Goal: Transaction & Acquisition: Purchase product/service

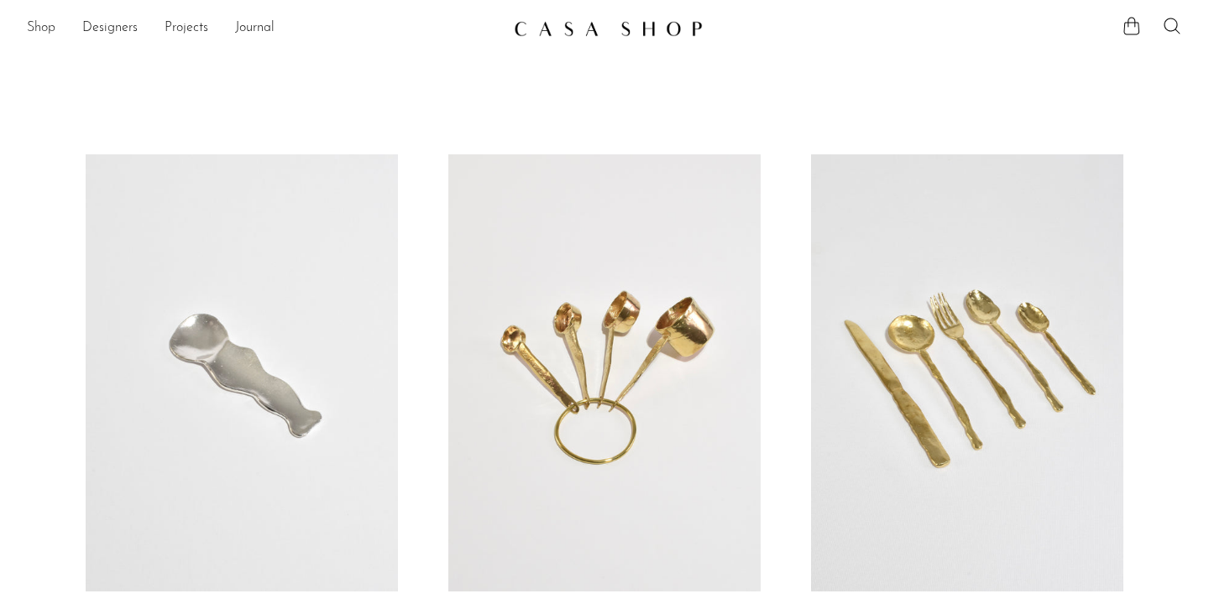
click at [44, 32] on link "Shop" at bounding box center [41, 29] width 29 height 22
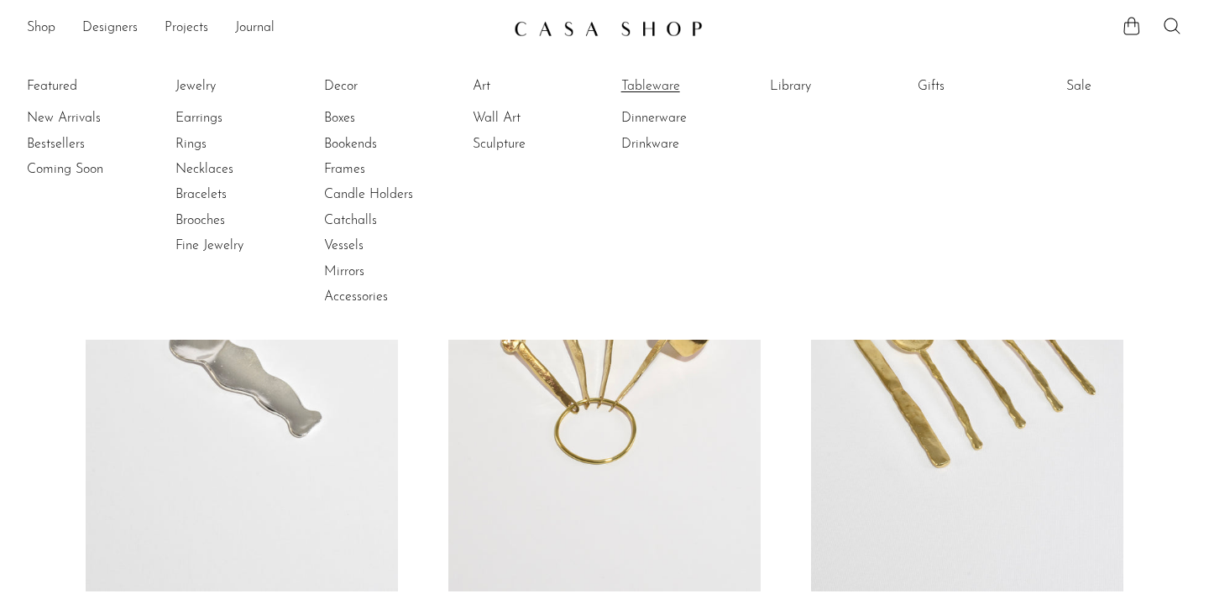
click at [649, 84] on link "Tableware" at bounding box center [684, 86] width 126 height 18
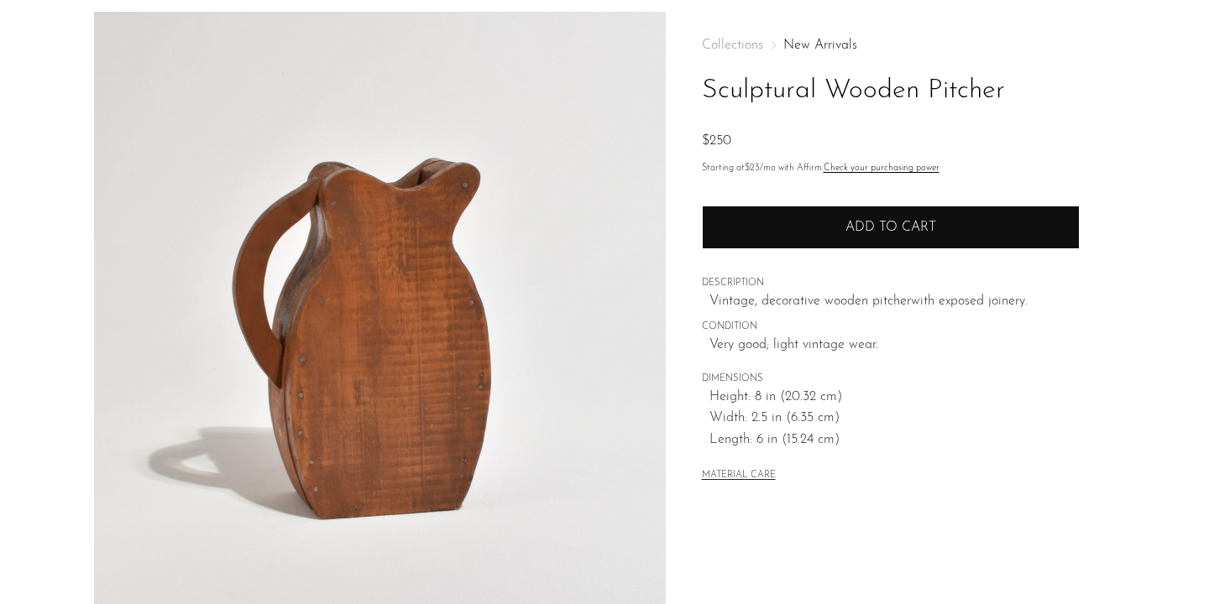
scroll to position [75, 0]
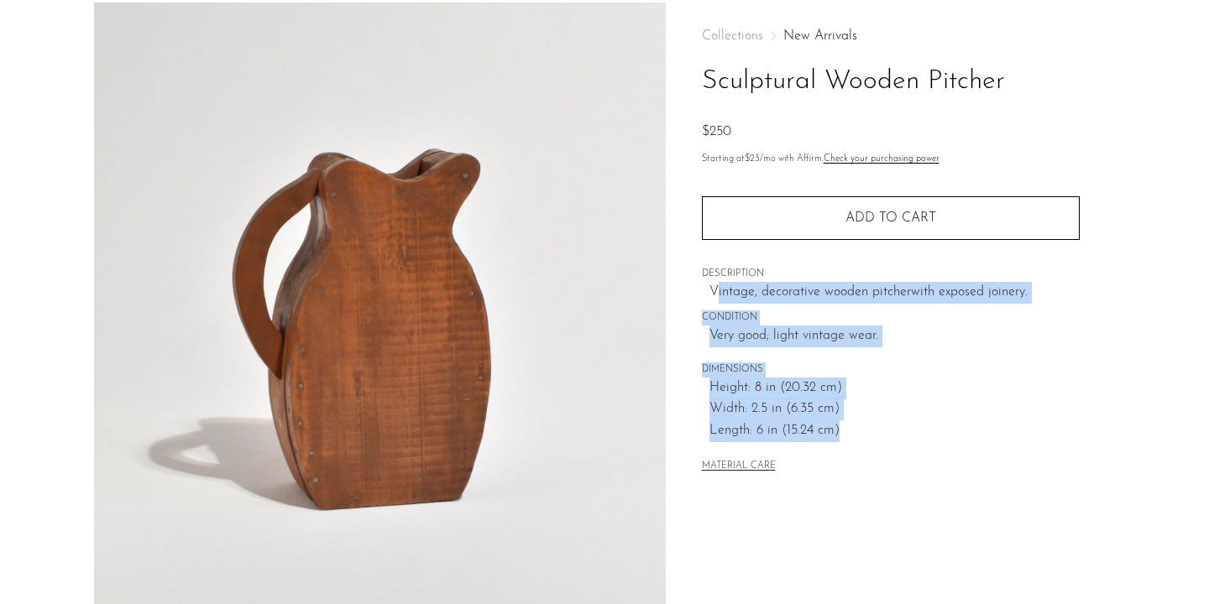
drag, startPoint x: 717, startPoint y: 298, endPoint x: 887, endPoint y: 436, distance: 219.0
click at [887, 436] on div "Collections New Arrivals Sculptural Wooden Pitcher $250 Starting at $23 /mo wit…" at bounding box center [891, 253] width 378 height 500
click at [850, 385] on span "Height: 8 in (20.32 cm)" at bounding box center [894, 389] width 370 height 22
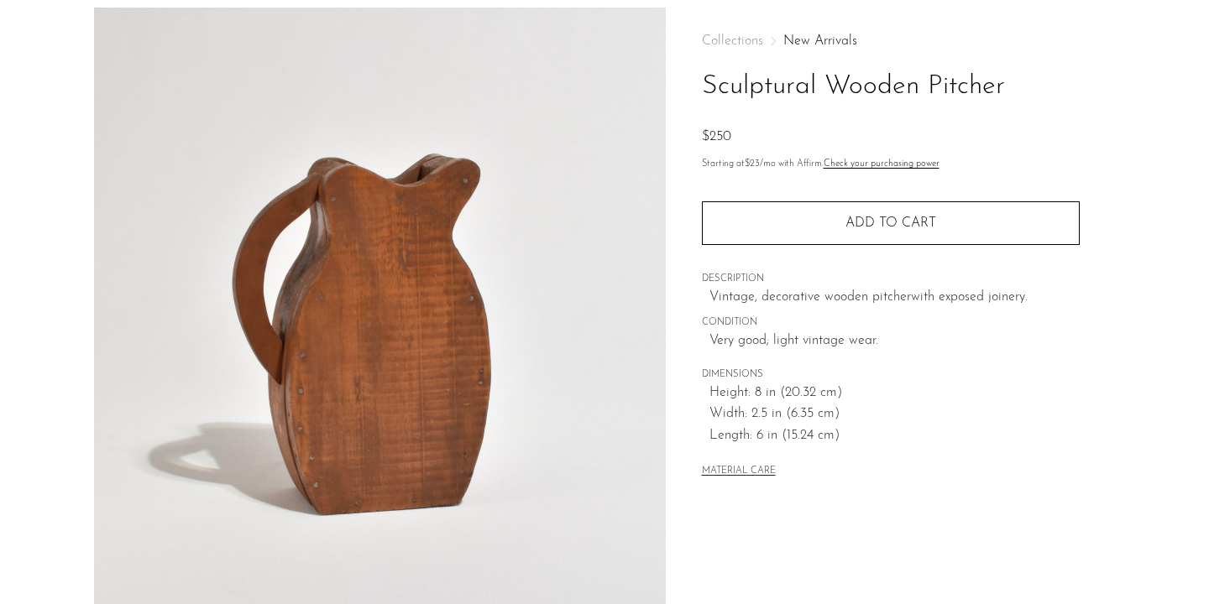
scroll to position [32, 0]
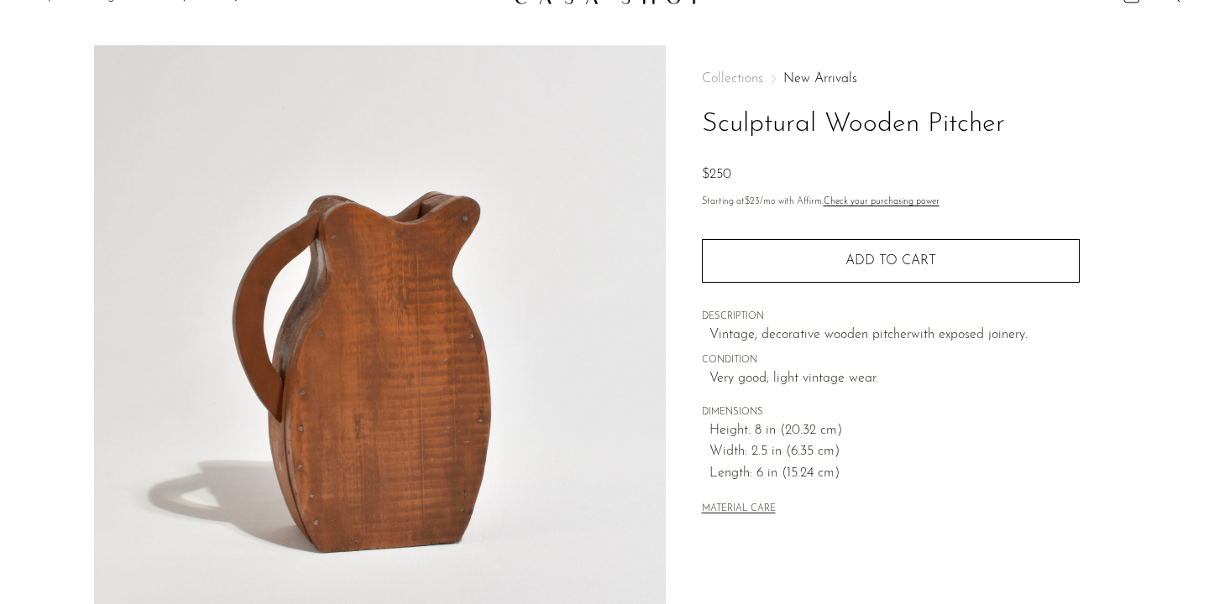
click at [415, 295] on img at bounding box center [380, 359] width 572 height 629
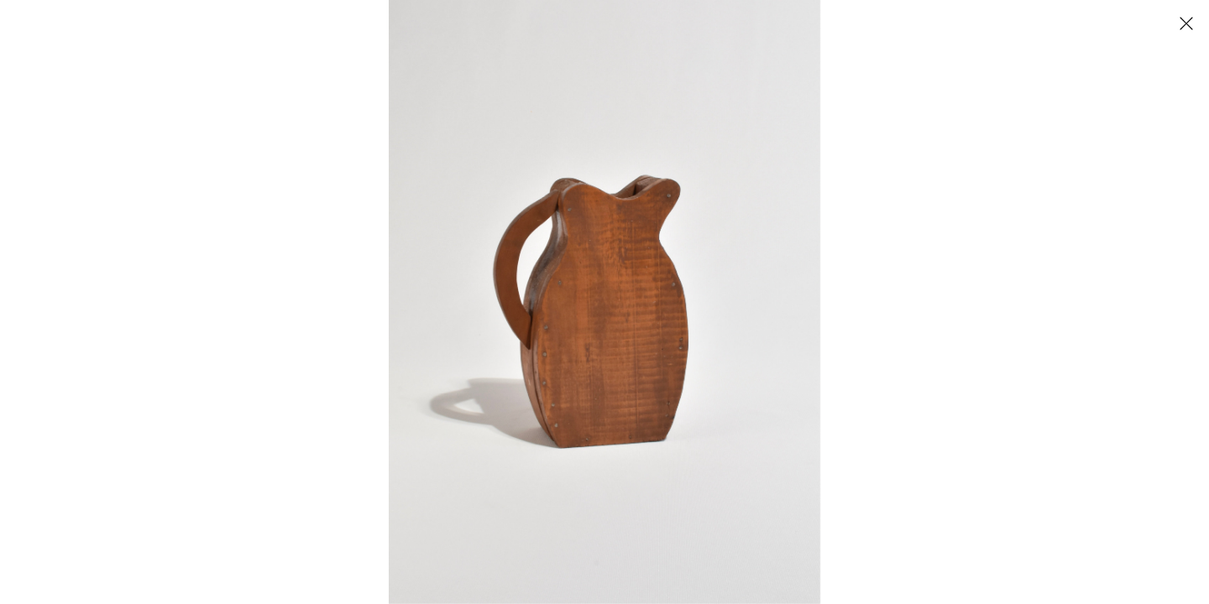
click at [1188, 25] on button "Close" at bounding box center [1185, 22] width 29 height 29
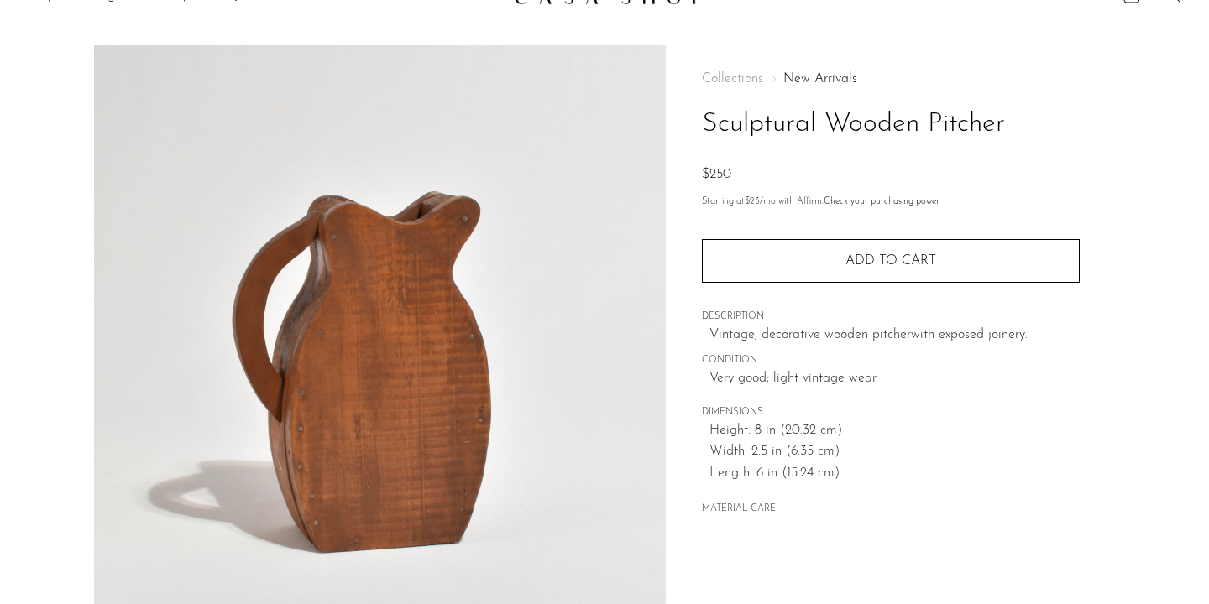
scroll to position [488, 0]
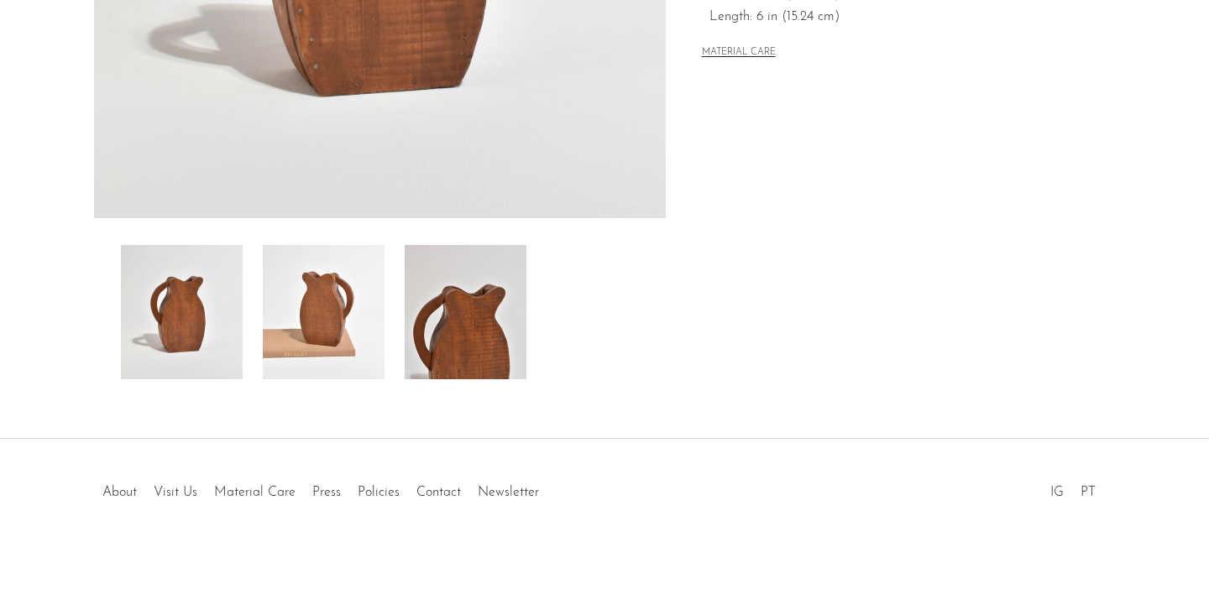
click at [503, 309] on img at bounding box center [466, 312] width 122 height 134
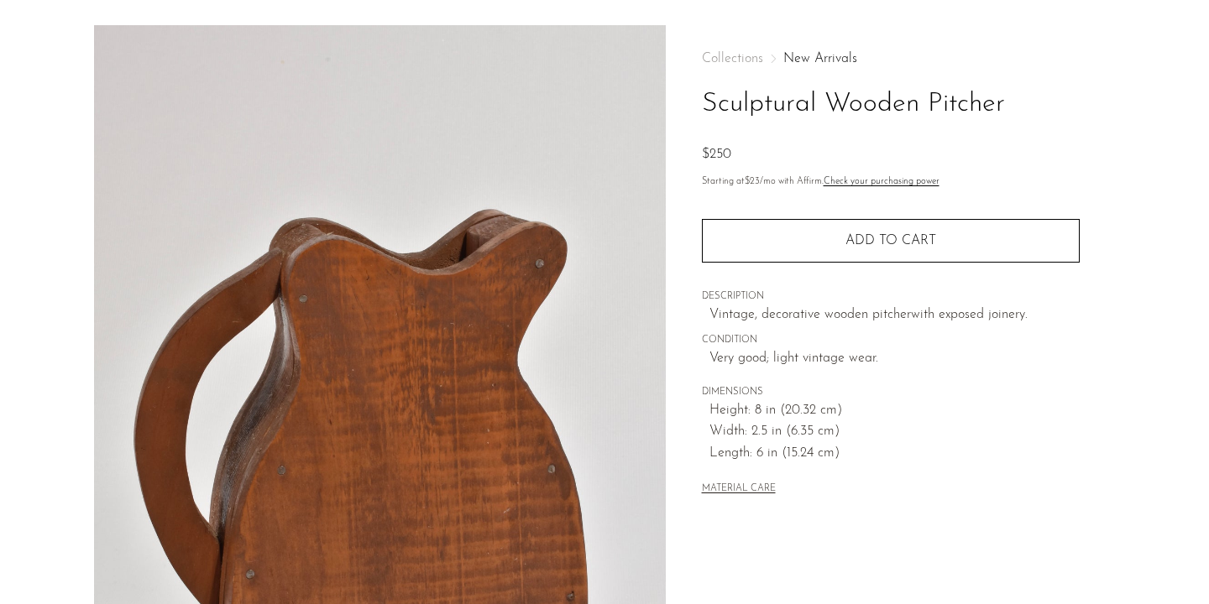
scroll to position [0, 0]
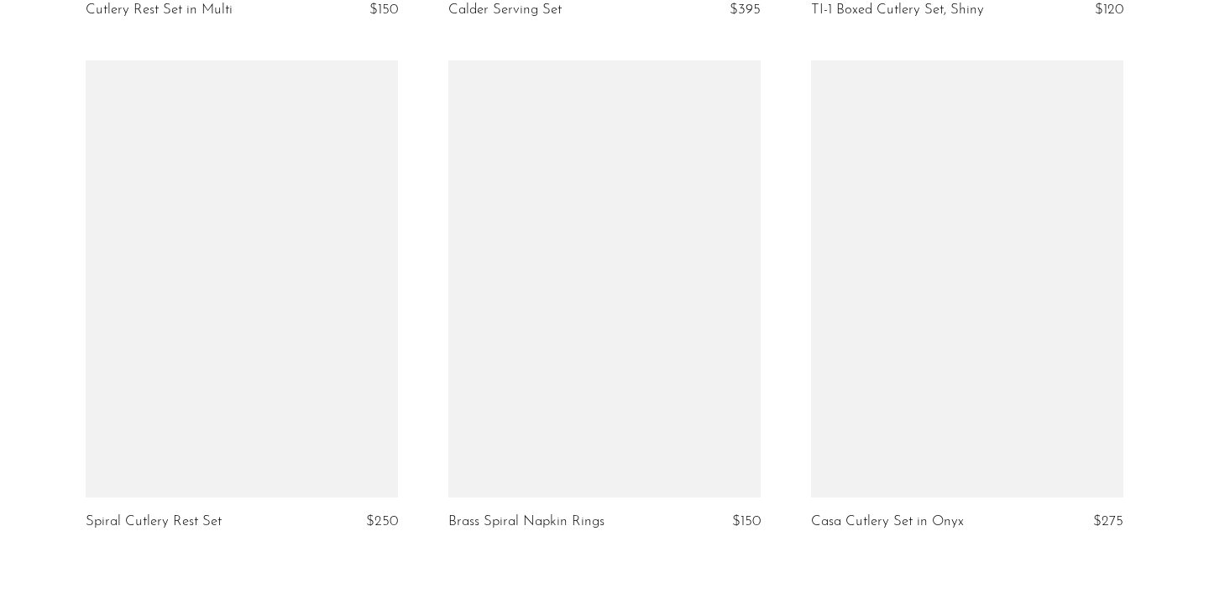
scroll to position [5982, 0]
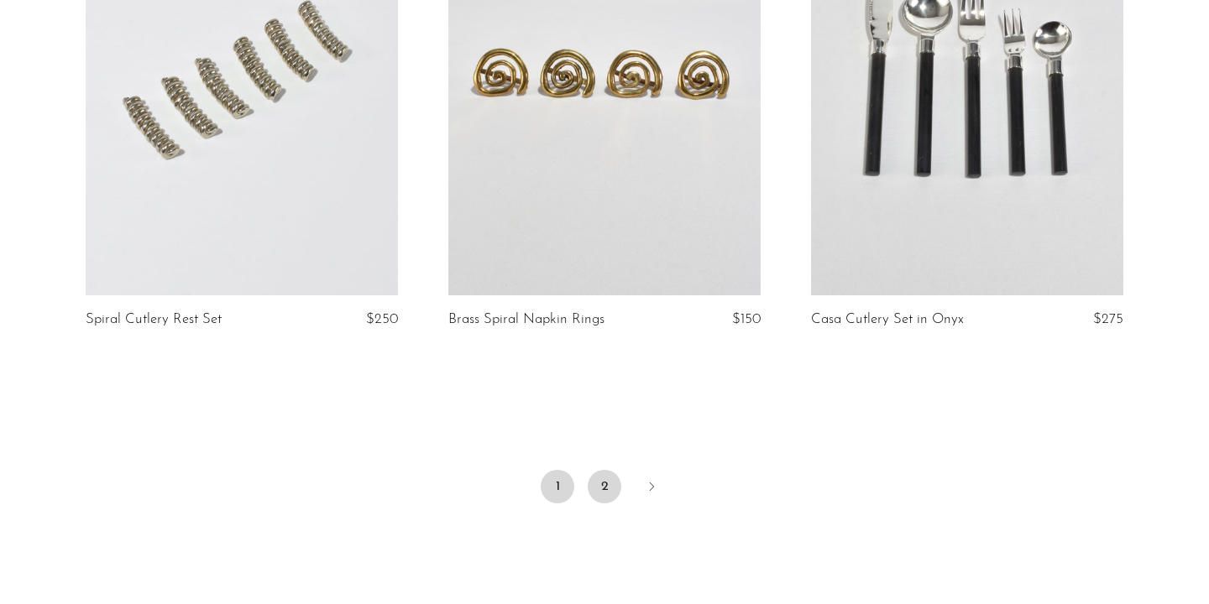
click at [606, 478] on link "2" at bounding box center [604, 487] width 34 height 34
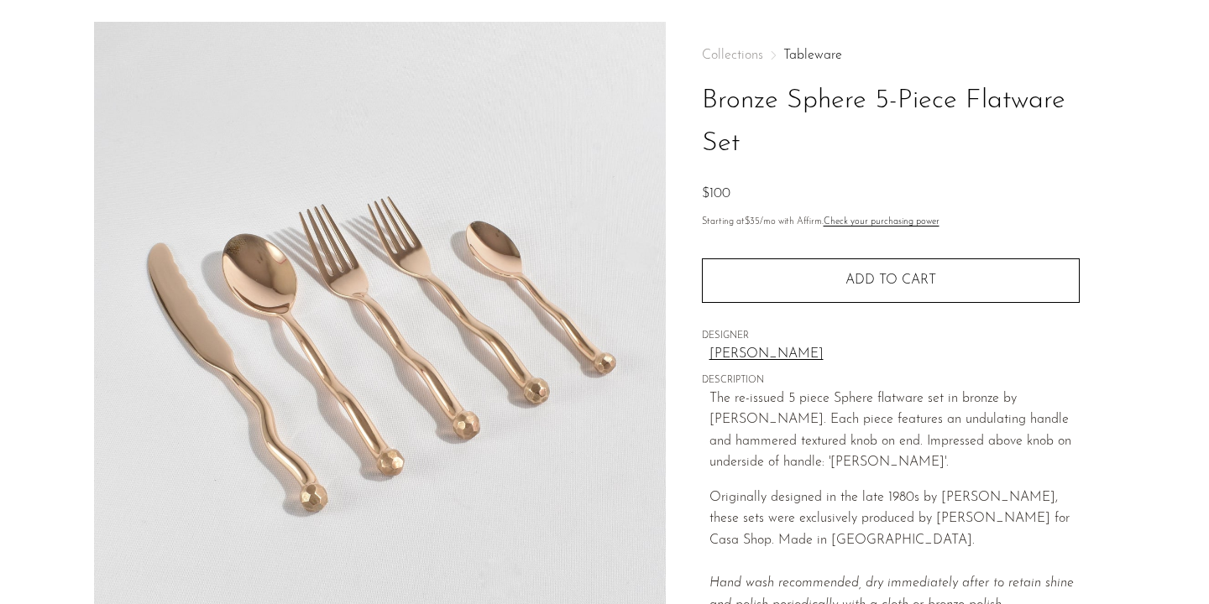
scroll to position [70, 0]
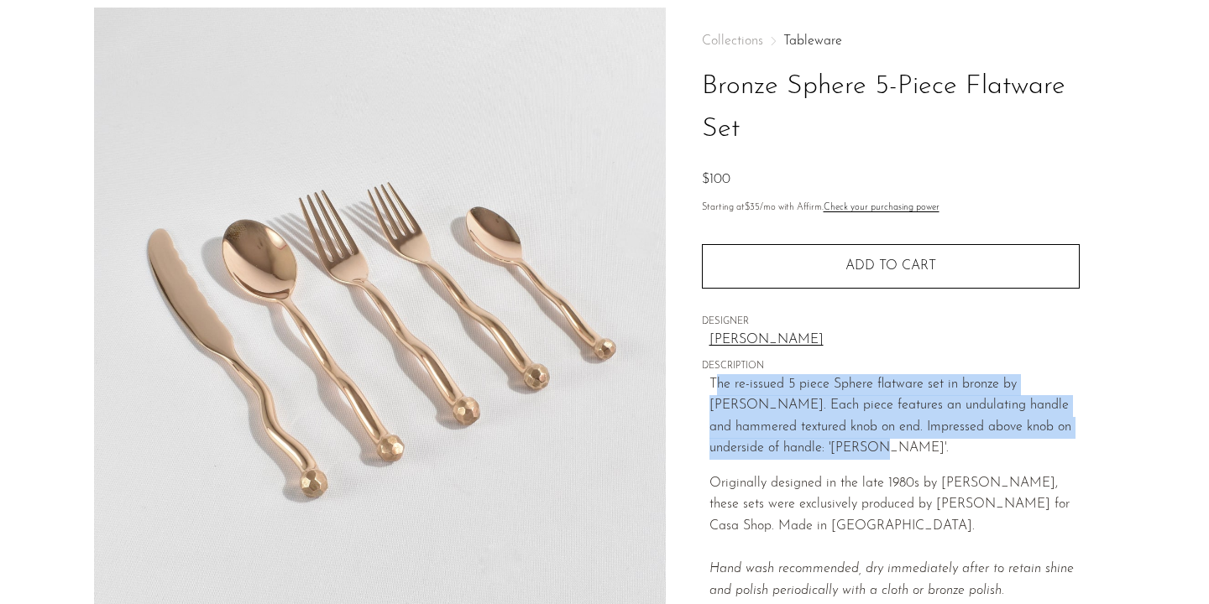
drag, startPoint x: 714, startPoint y: 378, endPoint x: 824, endPoint y: 441, distance: 126.7
click at [833, 442] on p "The re-issued 5 piece Sphere flatware set in bronze by Izabel Lam. Each piece f…" at bounding box center [894, 417] width 370 height 86
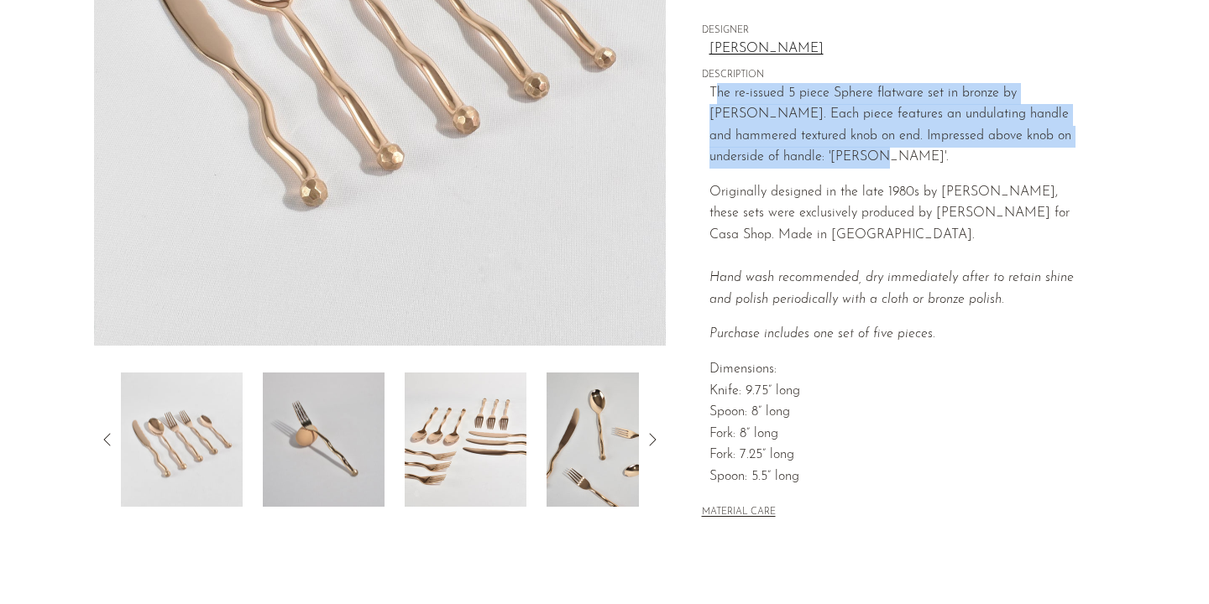
scroll to position [363, 0]
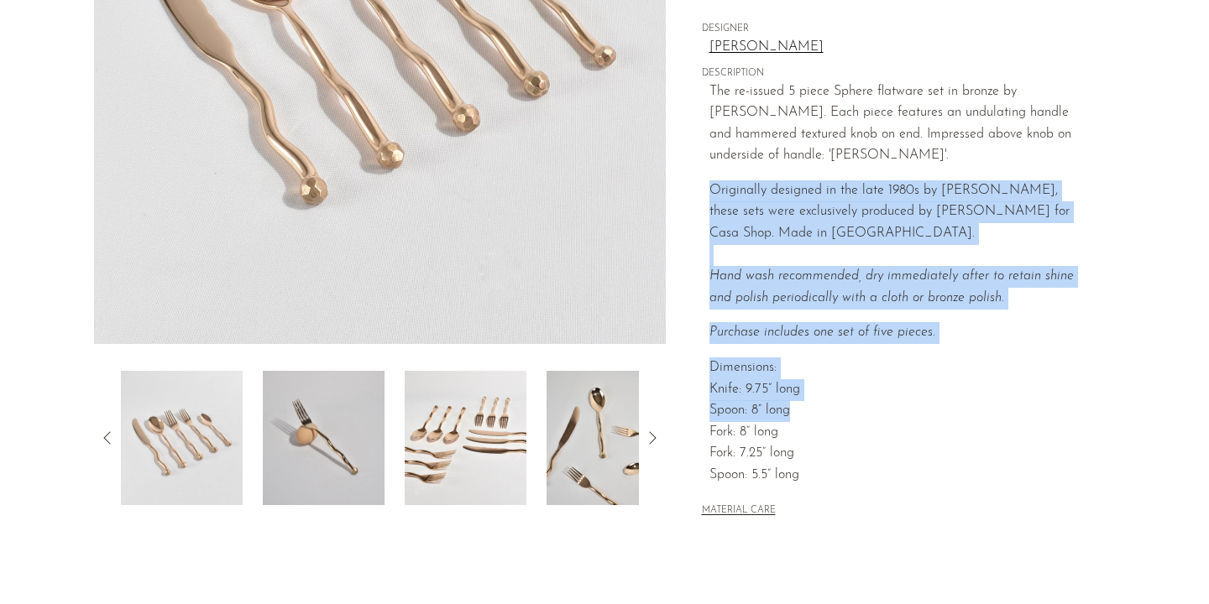
drag, startPoint x: 712, startPoint y: 184, endPoint x: 893, endPoint y: 433, distance: 308.2
click at [895, 432] on div "The re-issued 5 piece Sphere flatware set in bronze by Izabel Lam. Each piece f…" at bounding box center [894, 283] width 370 height 405
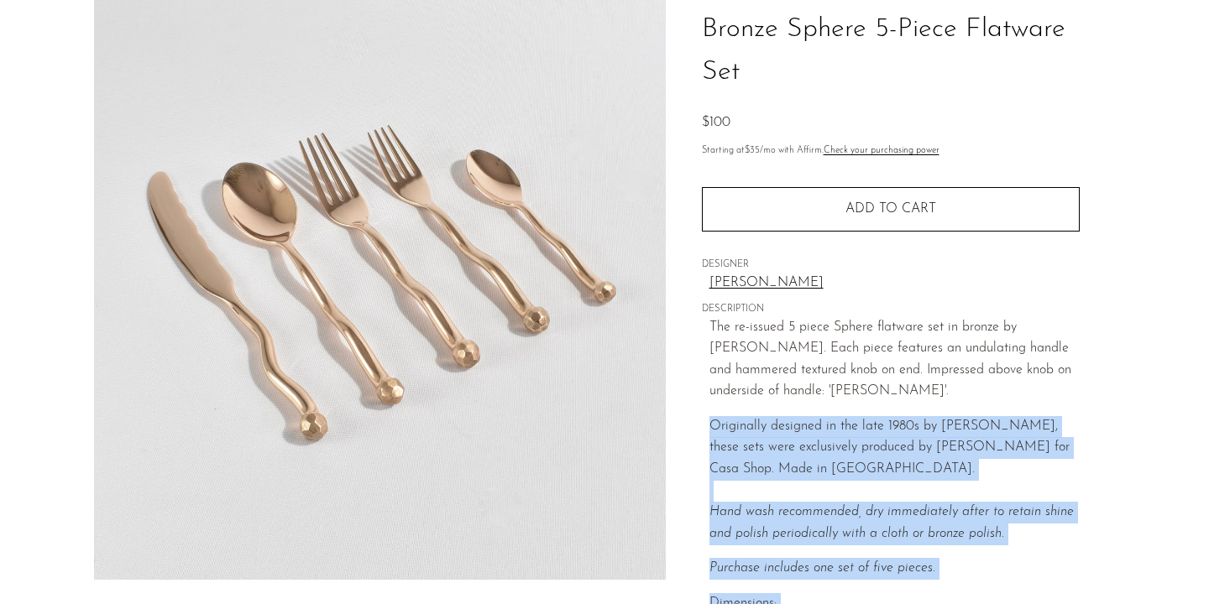
scroll to position [0, 0]
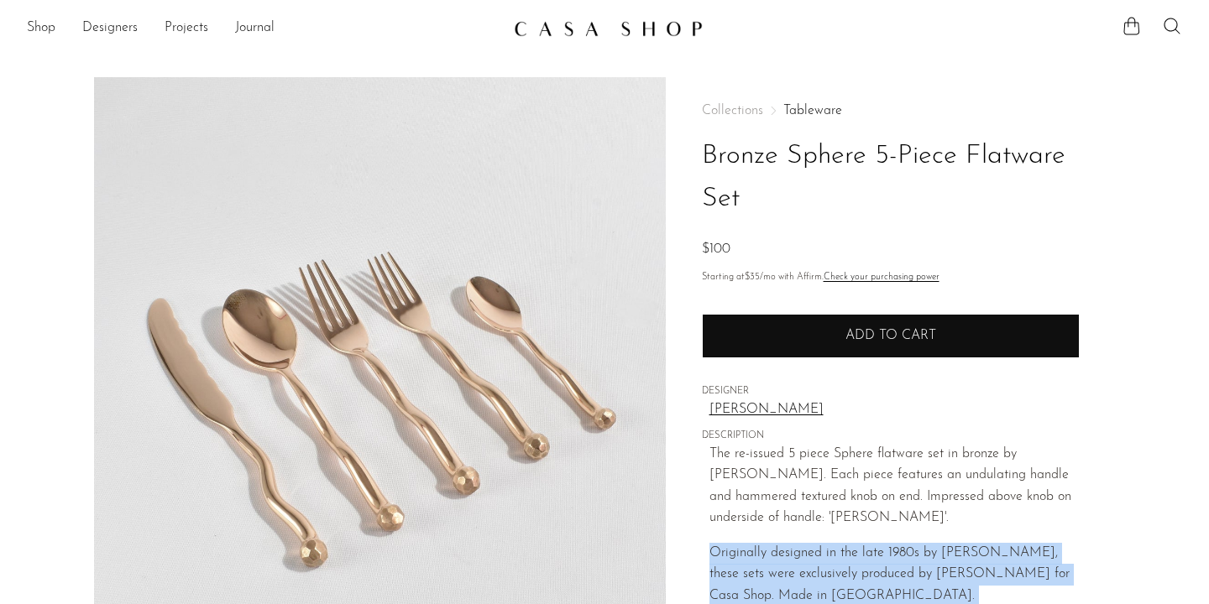
click at [791, 321] on button "Add to cart" at bounding box center [891, 336] width 378 height 44
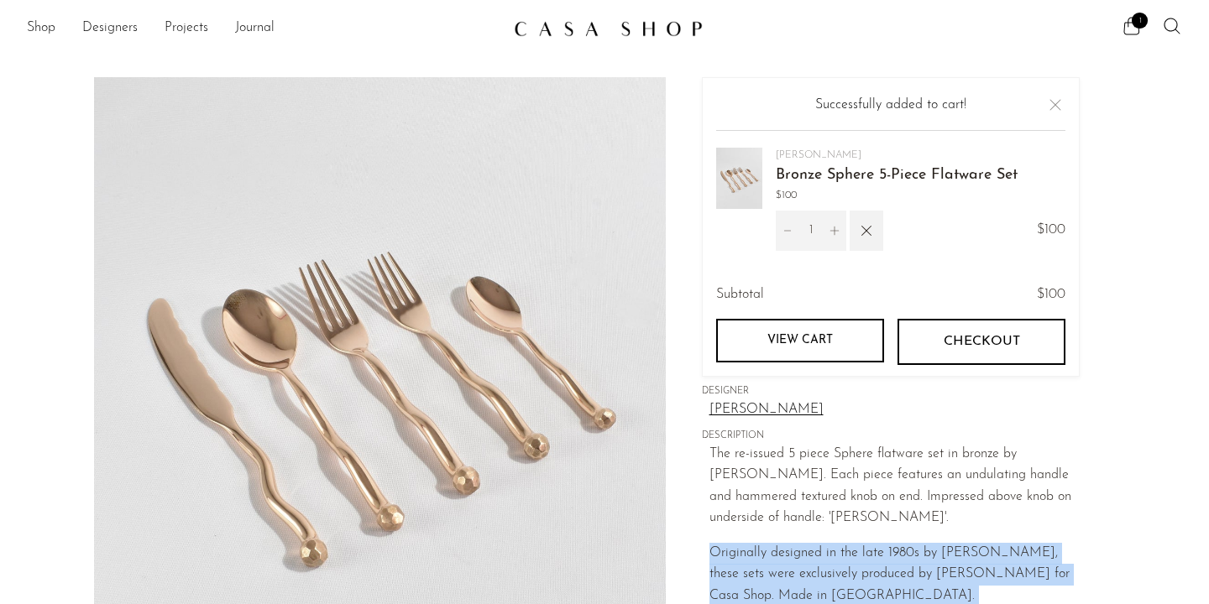
click at [834, 237] on button "Increment" at bounding box center [833, 231] width 23 height 40
type input "2"
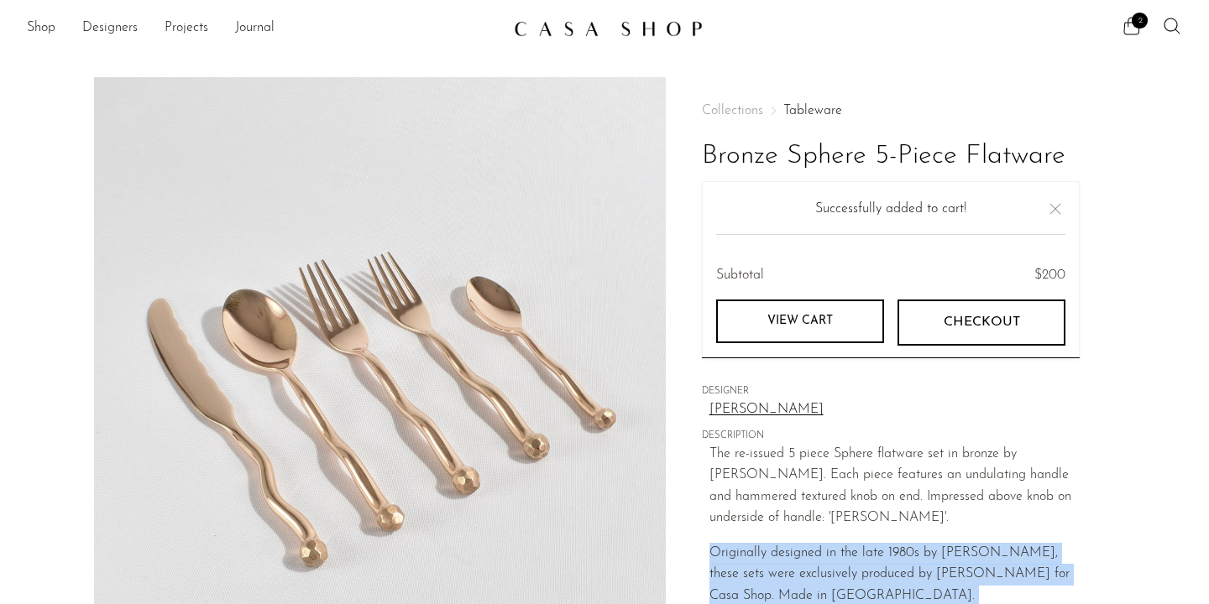
click at [791, 324] on link "View cart" at bounding box center [800, 322] width 168 height 44
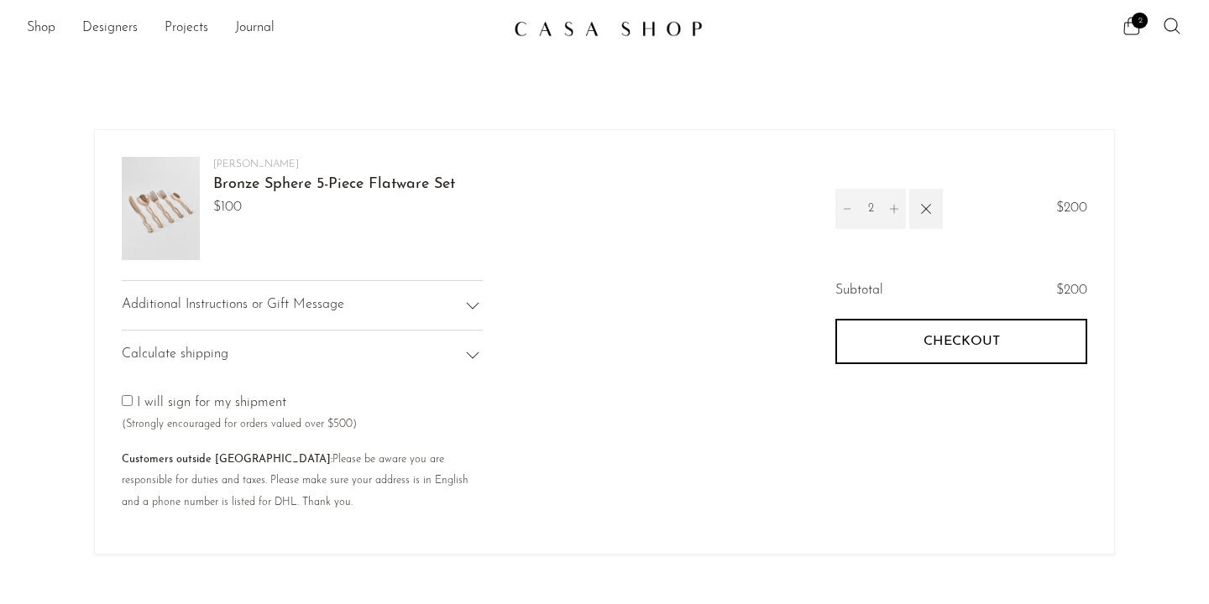
click at [896, 208] on icon "Increment" at bounding box center [894, 209] width 12 height 12
type input "3"
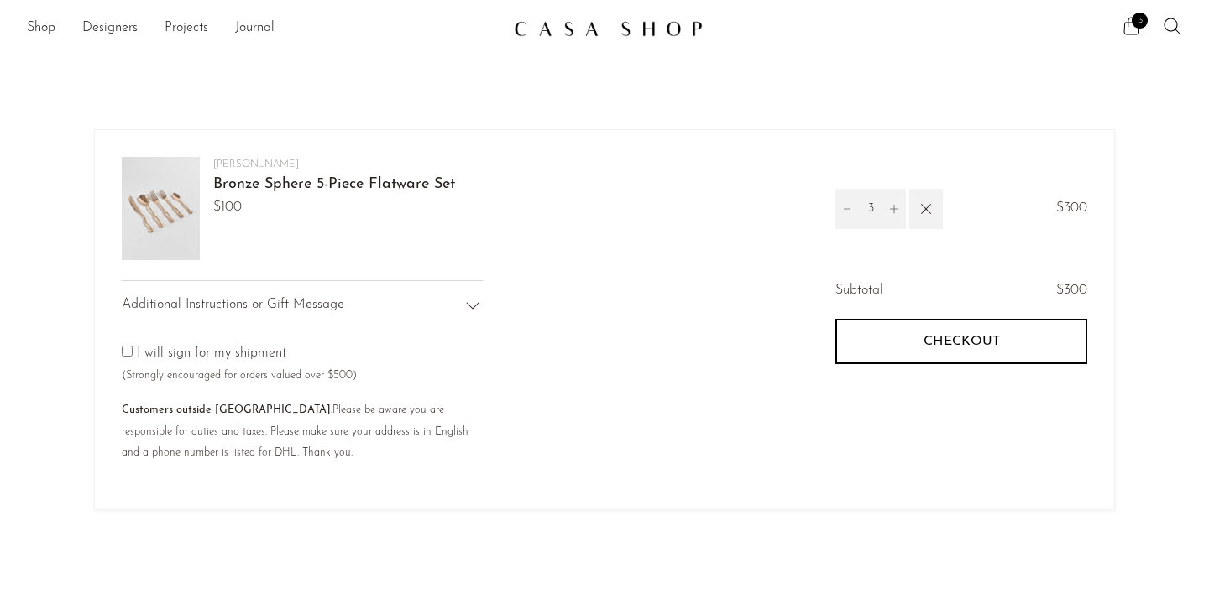
click at [896, 208] on icon "Increment" at bounding box center [894, 209] width 12 height 12
type input "4"
click at [854, 203] on button "Decrement" at bounding box center [846, 209] width 23 height 40
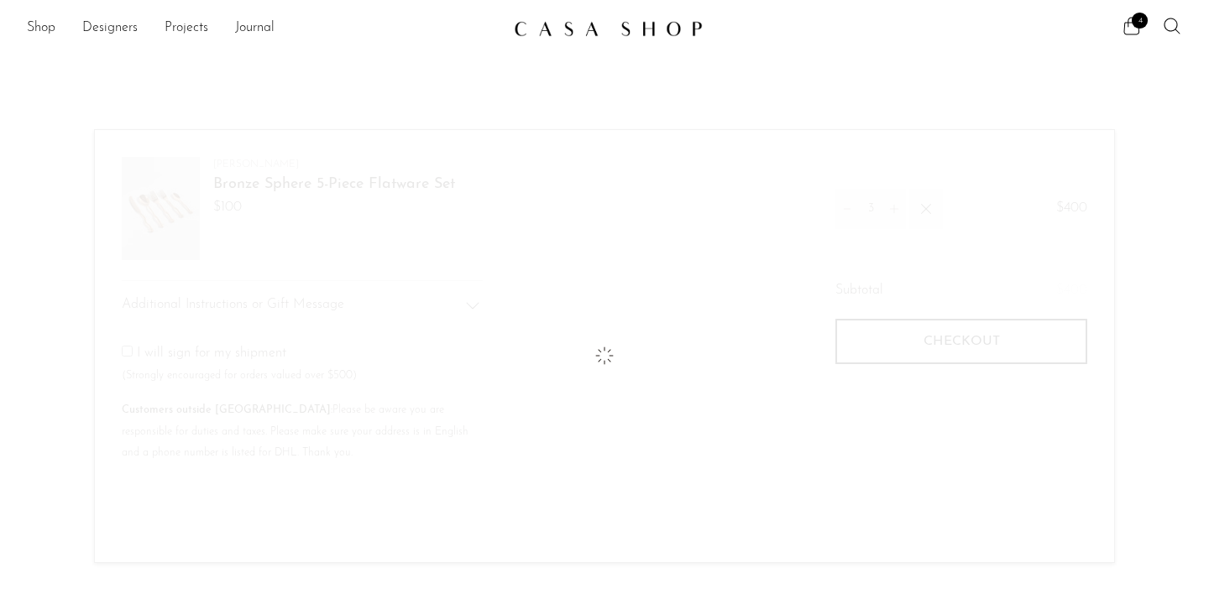
click at [854, 203] on button "Decrement" at bounding box center [846, 209] width 23 height 40
type input "2"
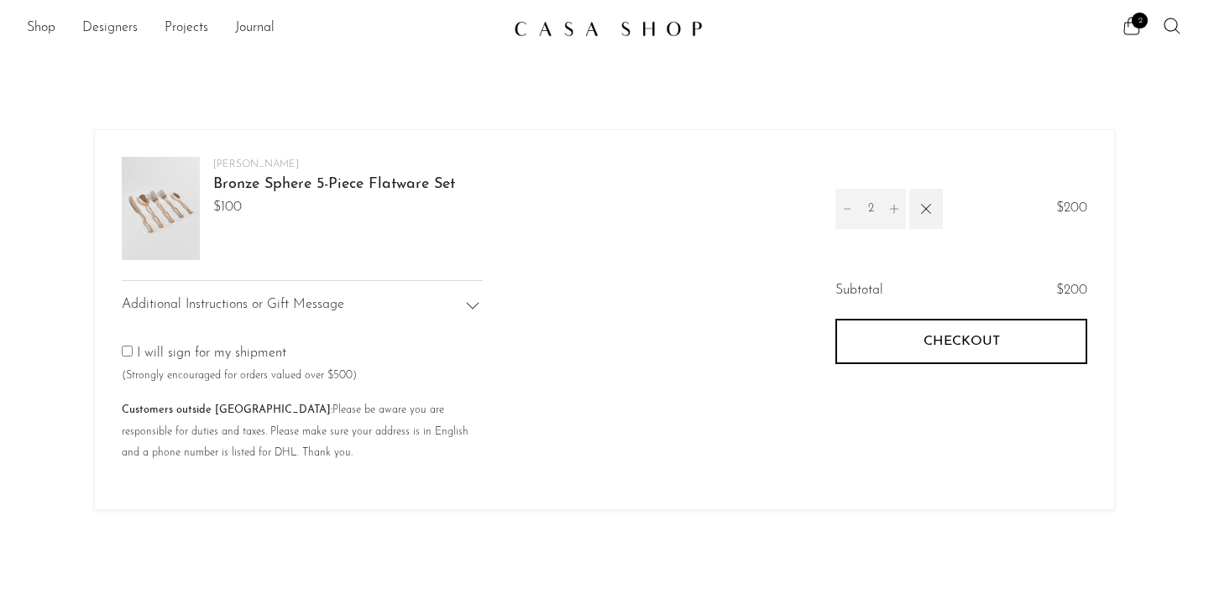
click at [843, 207] on icon "Decrement" at bounding box center [847, 209] width 12 height 12
type input "1"
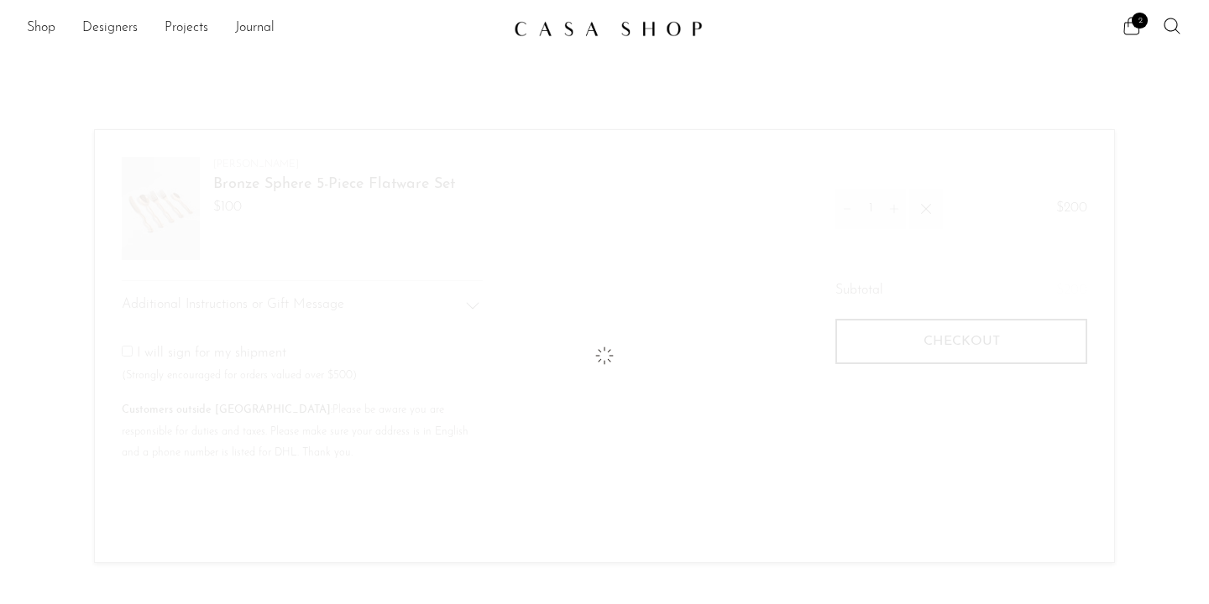
click at [1189, 128] on article "Your cart is empty Continue shopping Izabel Lam Bronze Sphere 5-Piece Flatware …" at bounding box center [604, 333] width 1209 height 578
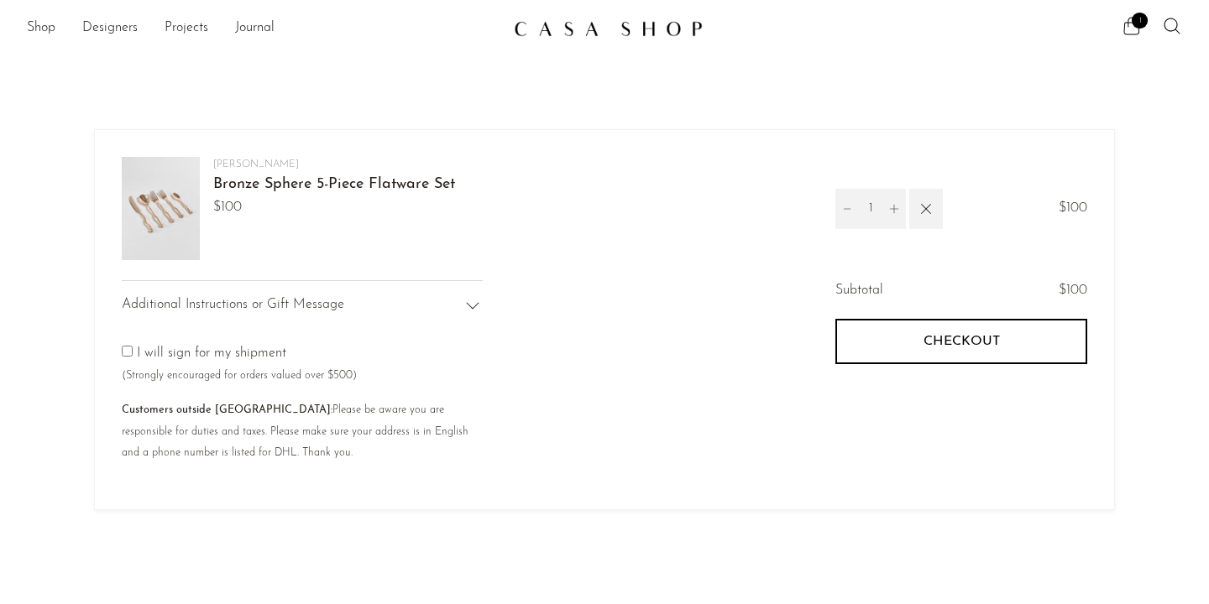
click at [273, 180] on link "Bronze Sphere 5-Piece Flatware Set" at bounding box center [334, 184] width 242 height 15
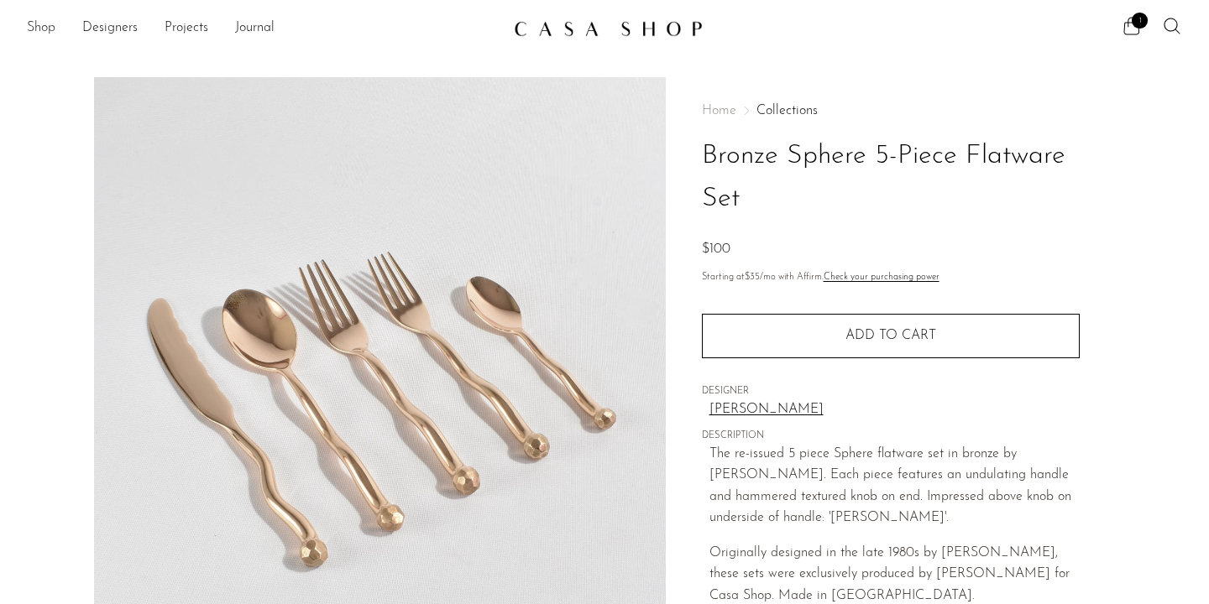
click at [41, 25] on link "Shop" at bounding box center [41, 29] width 29 height 22
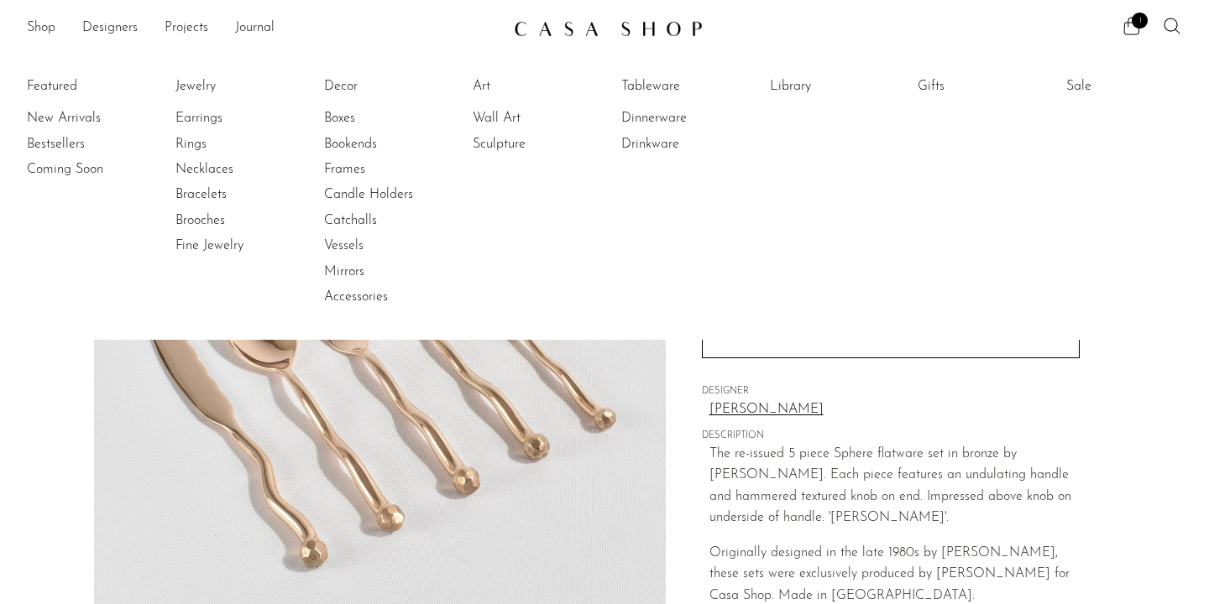
click at [920, 74] on li "Gifts" at bounding box center [980, 86] width 126 height 25
click at [929, 80] on link "Gifts" at bounding box center [980, 86] width 126 height 18
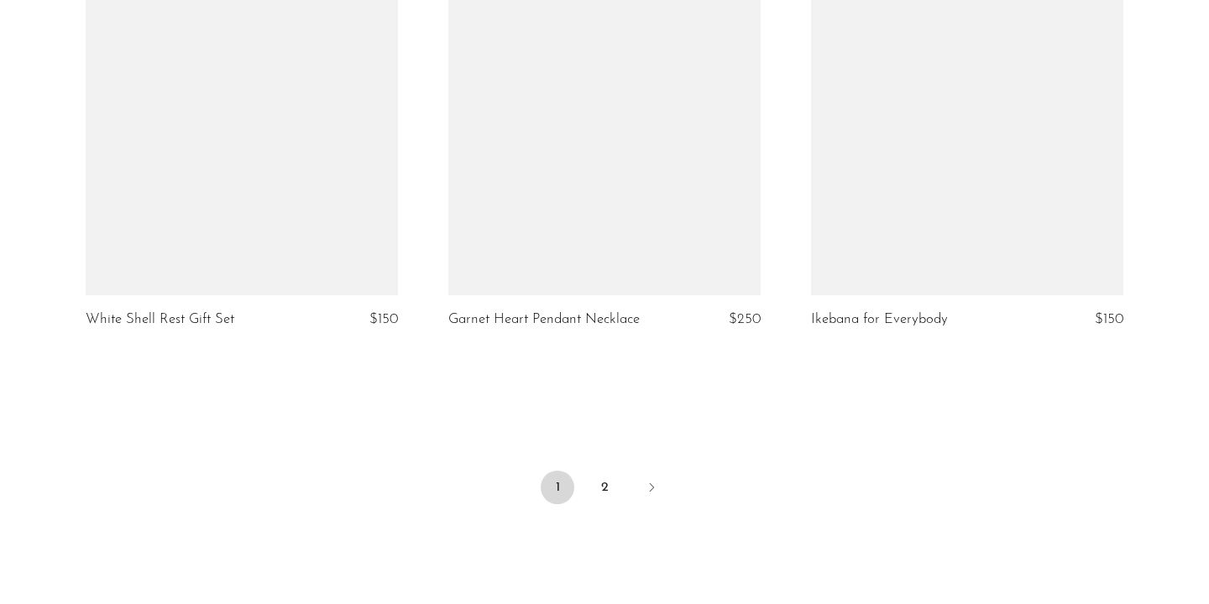
scroll to position [5972, 0]
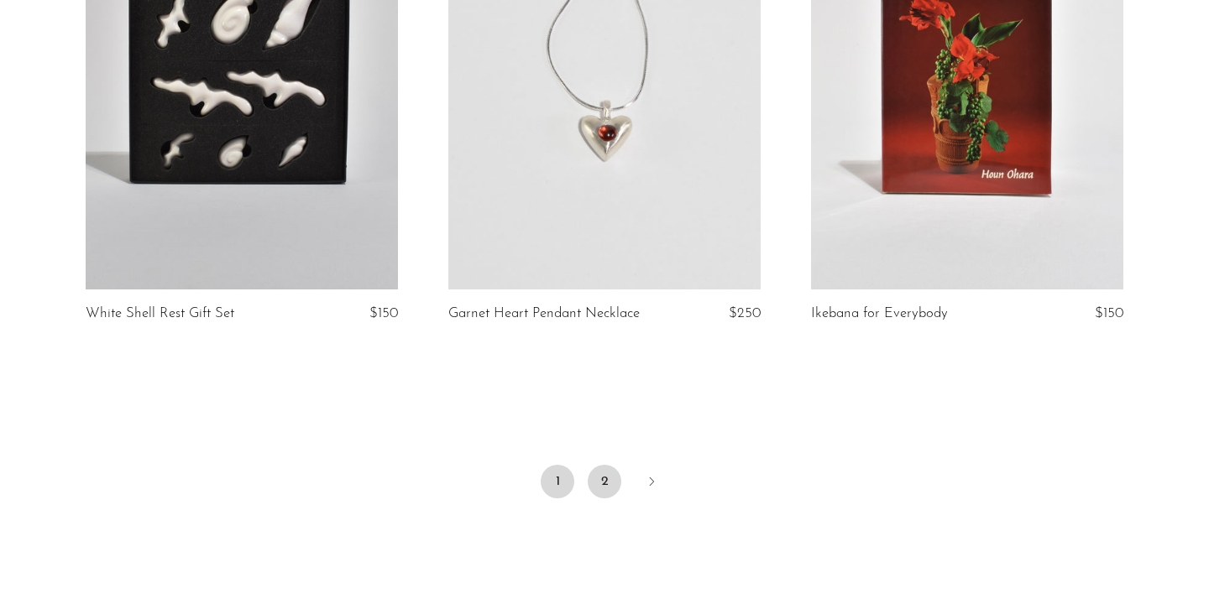
click at [606, 472] on link "2" at bounding box center [604, 482] width 34 height 34
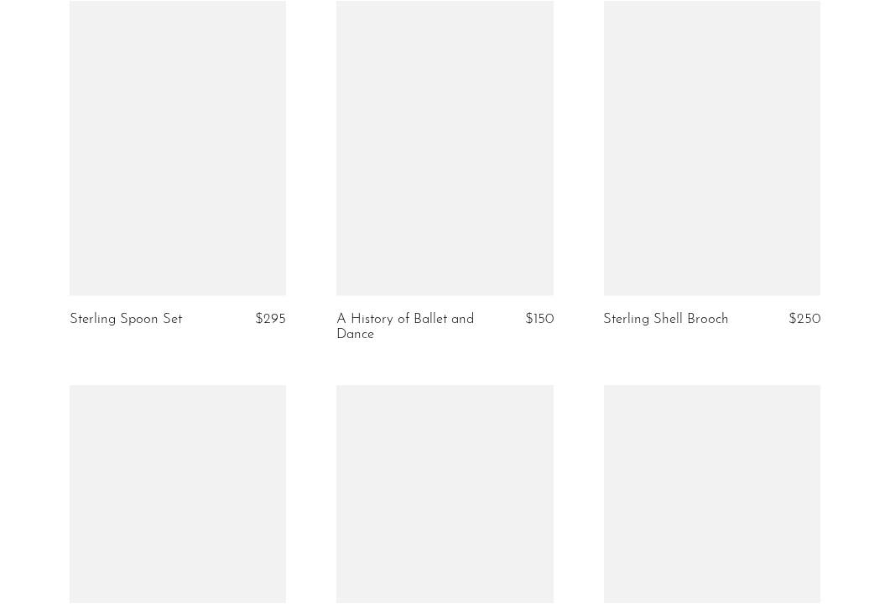
scroll to position [1344, 0]
